Goal: Browse casually

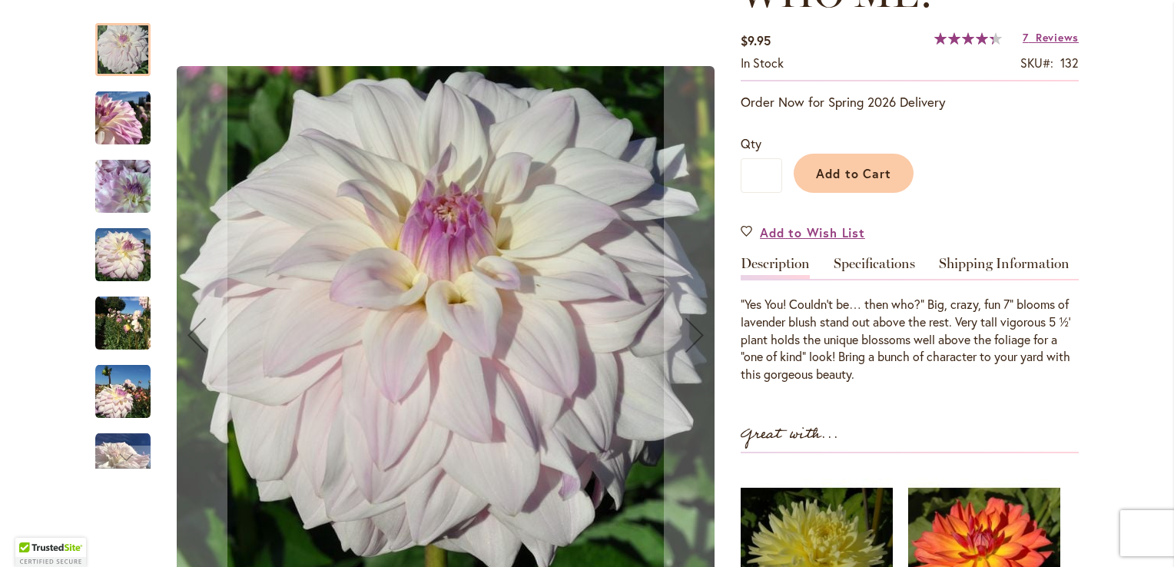
scroll to position [77, 0]
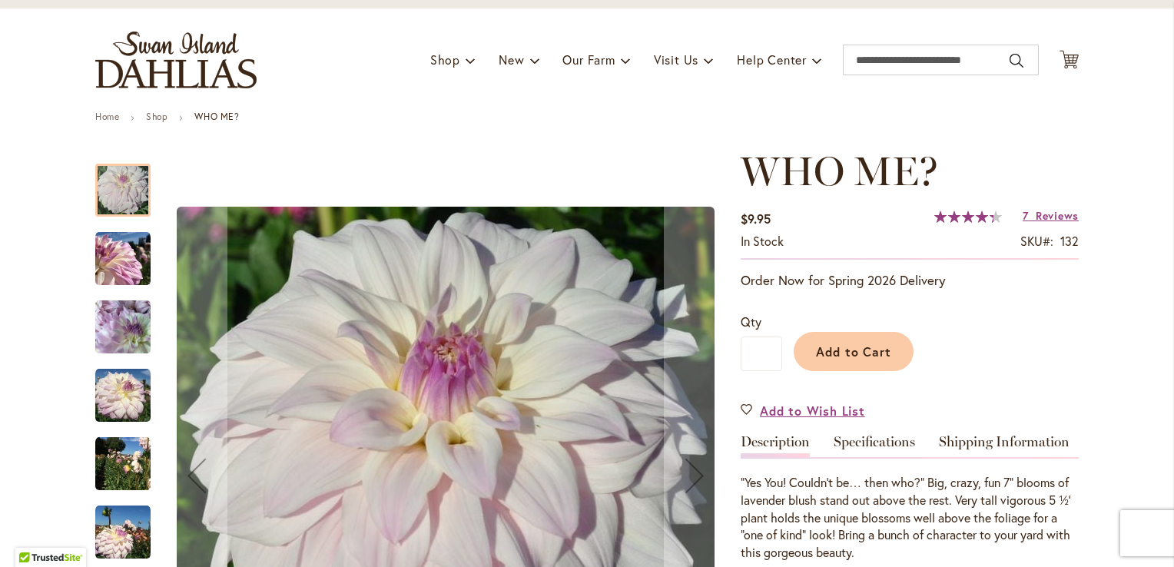
click at [116, 266] on img "Who Me?" at bounding box center [122, 258] width 55 height 55
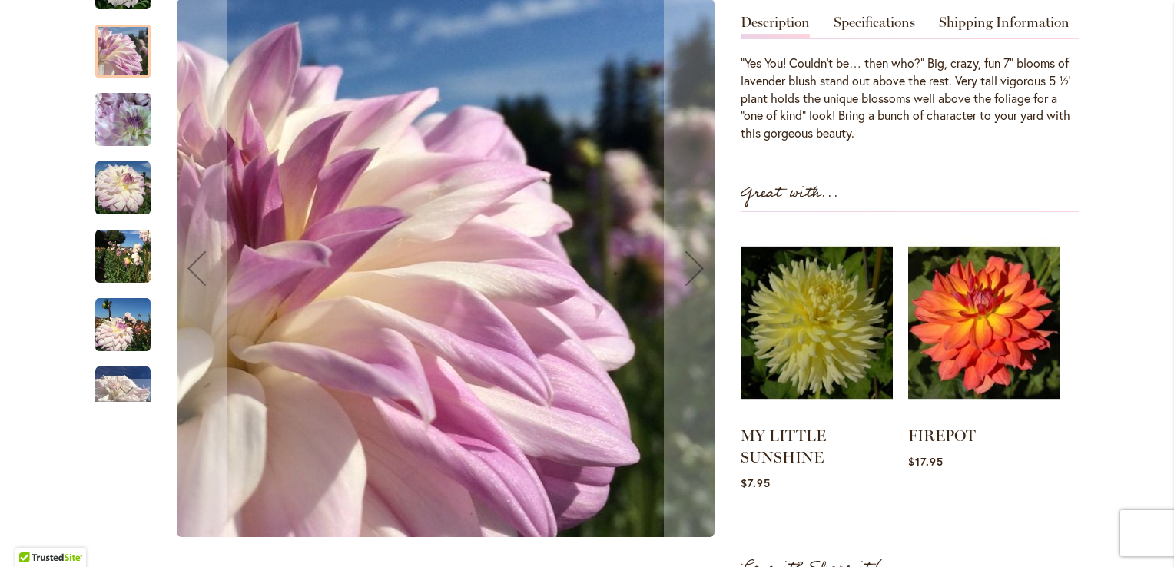
scroll to position [461, 0]
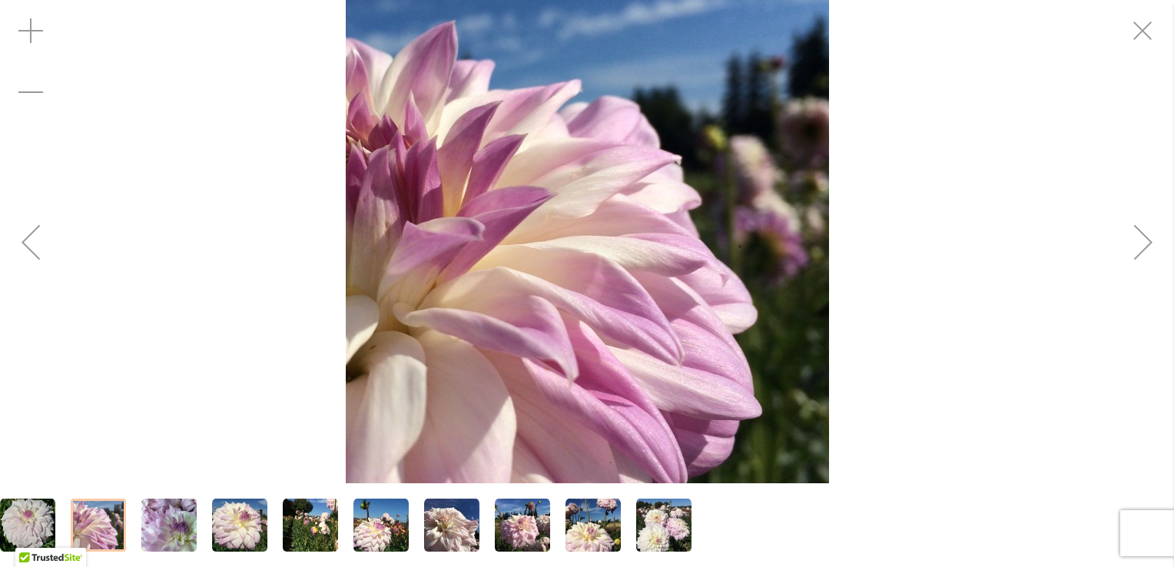
click at [1142, 240] on div "Next" at bounding box center [1143, 241] width 61 height 61
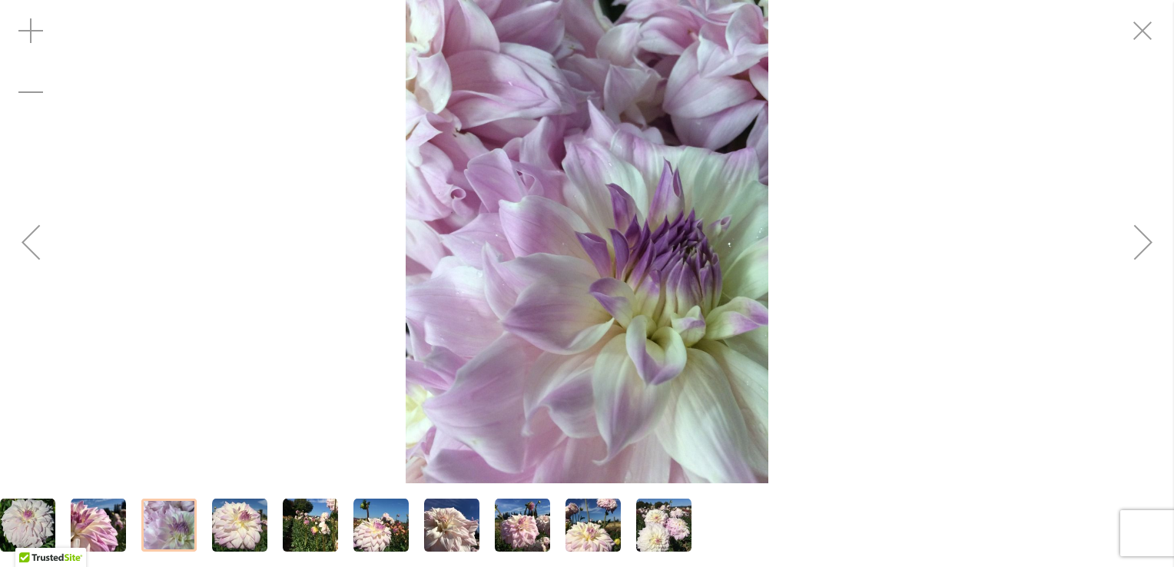
click at [1142, 240] on div "Next" at bounding box center [1143, 241] width 61 height 61
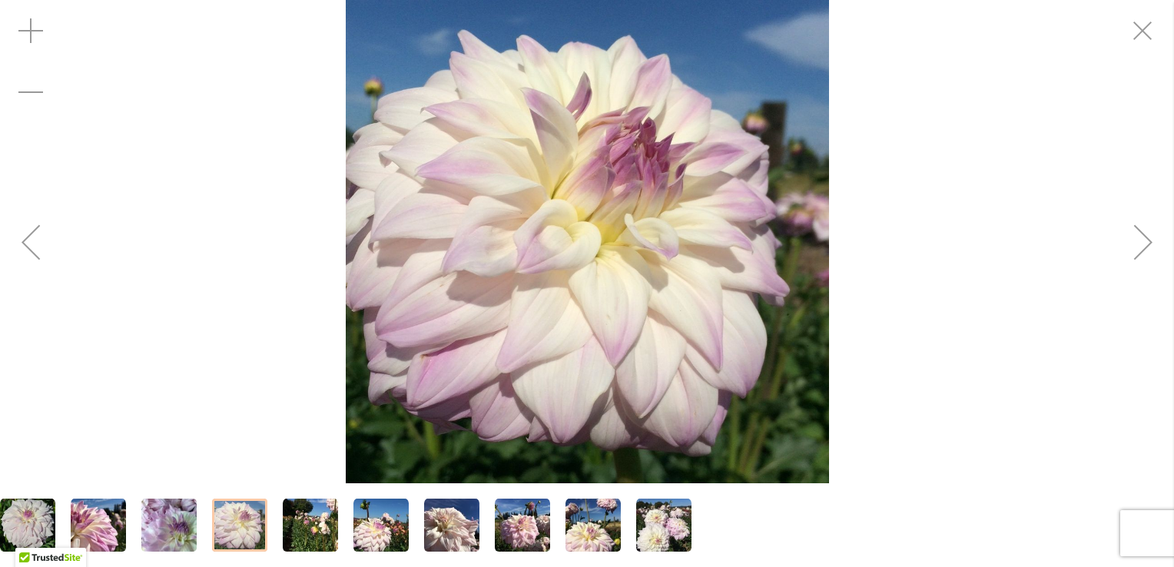
click at [1142, 240] on div "Next" at bounding box center [1143, 241] width 61 height 61
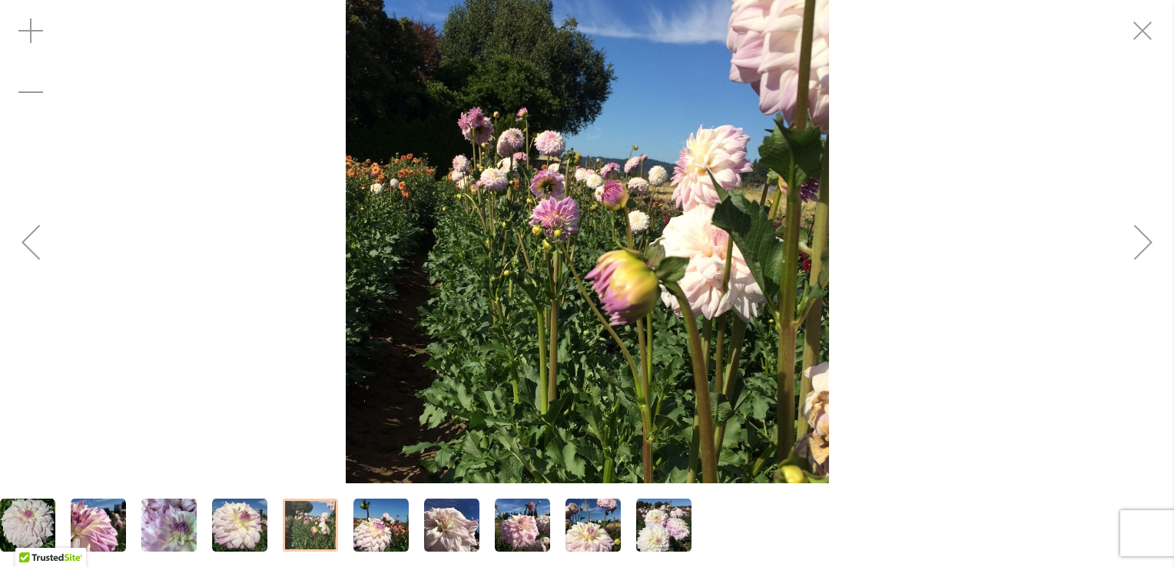
click at [1142, 240] on div "Next" at bounding box center [1143, 241] width 61 height 61
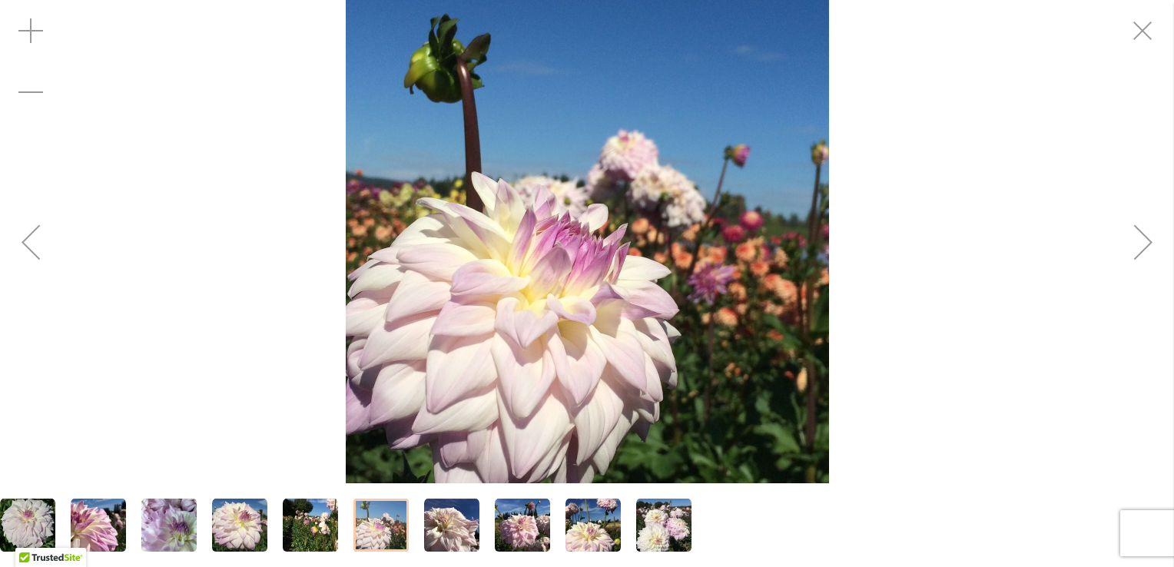
click at [1142, 240] on div "Next" at bounding box center [1143, 241] width 61 height 61
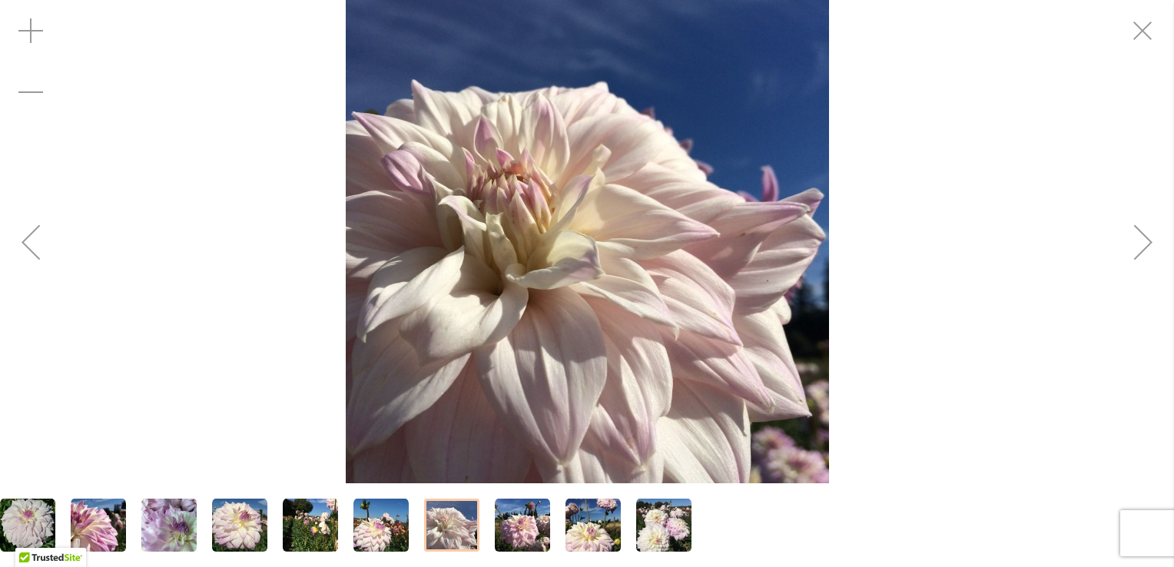
click at [1142, 240] on div "Next" at bounding box center [1143, 241] width 61 height 61
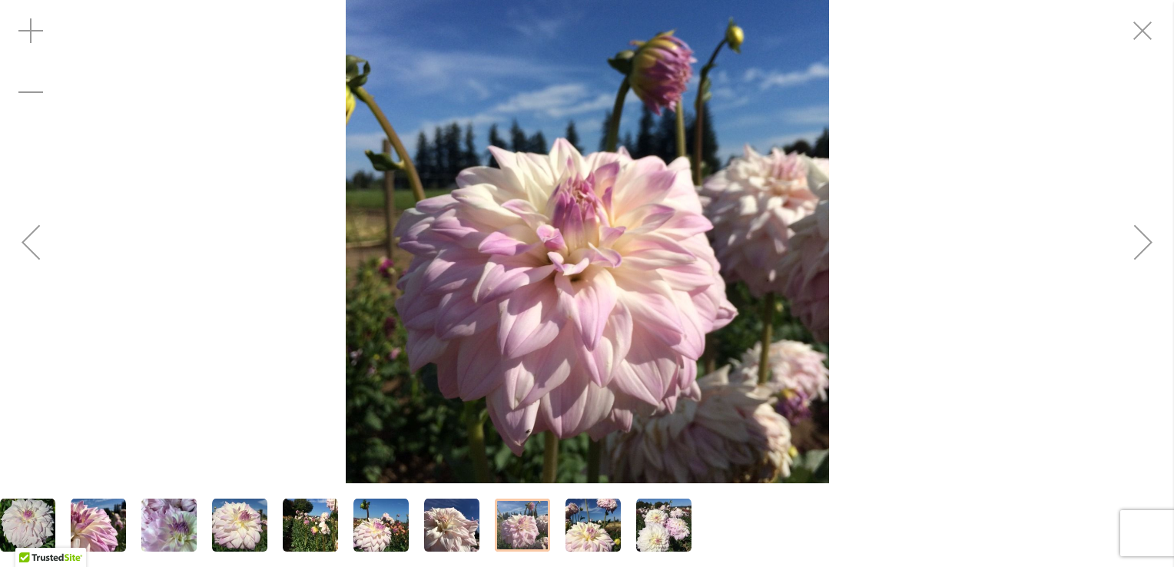
click at [1142, 240] on div "Next" at bounding box center [1143, 241] width 61 height 61
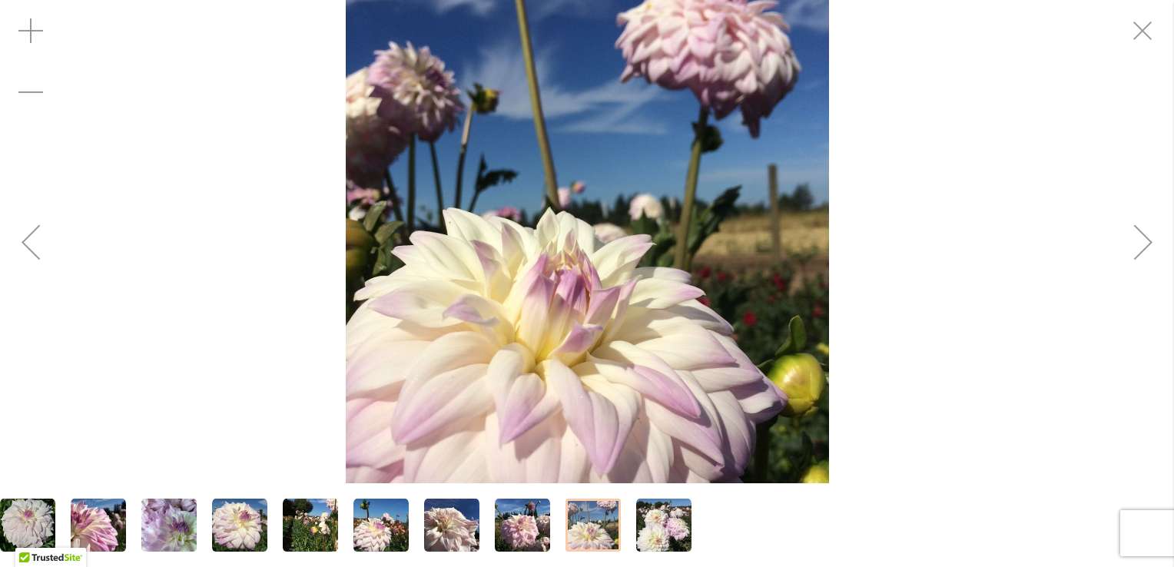
click at [1142, 240] on div "Next" at bounding box center [1143, 241] width 61 height 61
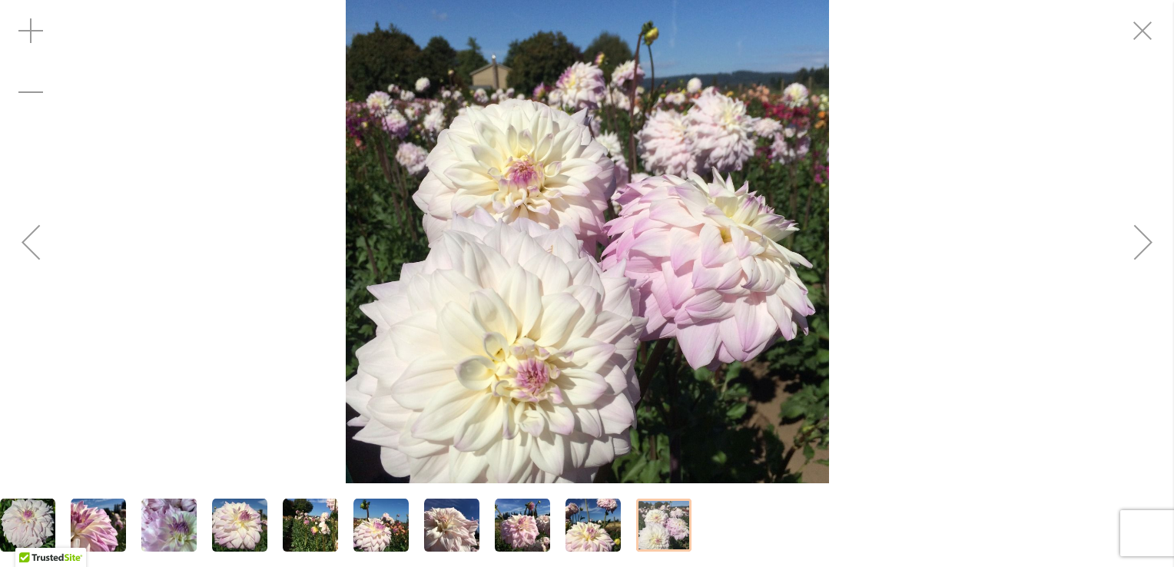
click at [1142, 240] on div "Next" at bounding box center [1143, 241] width 61 height 61
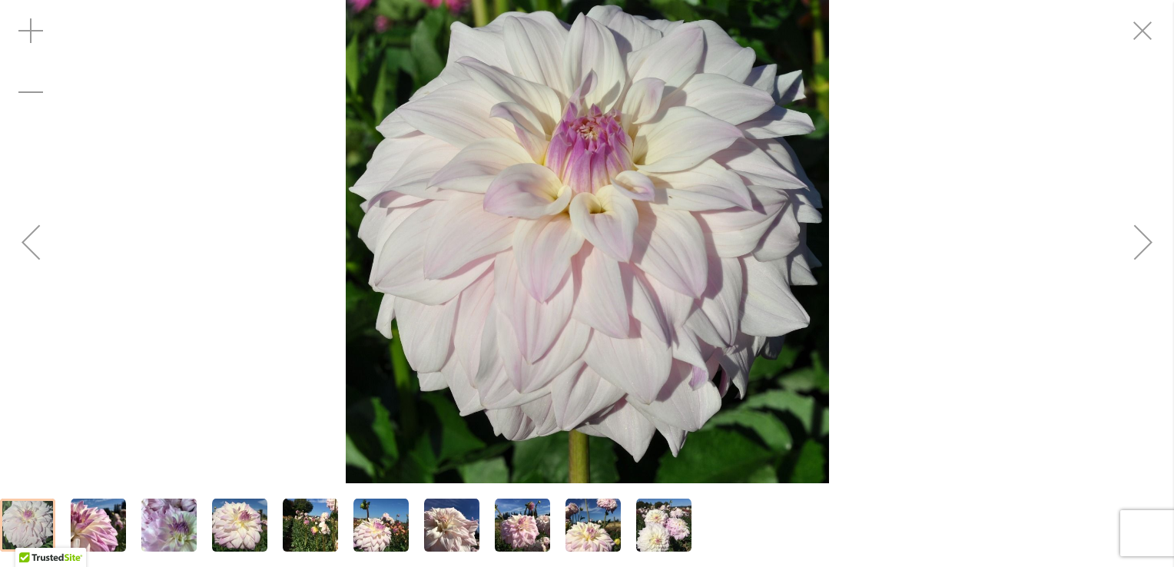
click at [1142, 240] on div "Next" at bounding box center [1143, 241] width 61 height 61
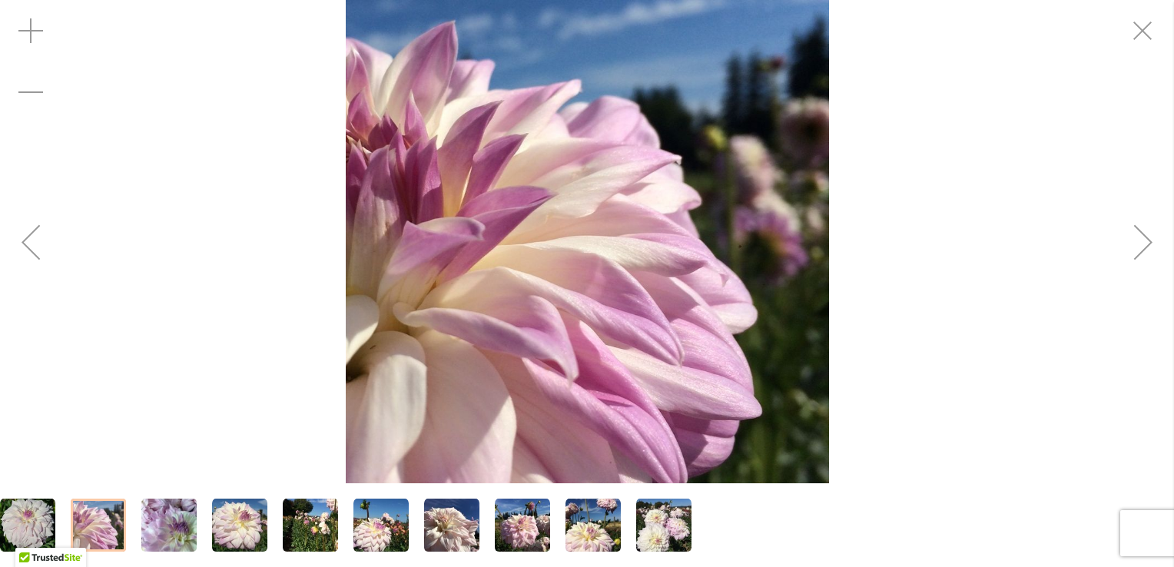
click at [1141, 240] on div "Next" at bounding box center [1143, 241] width 61 height 61
